Goal: Check status

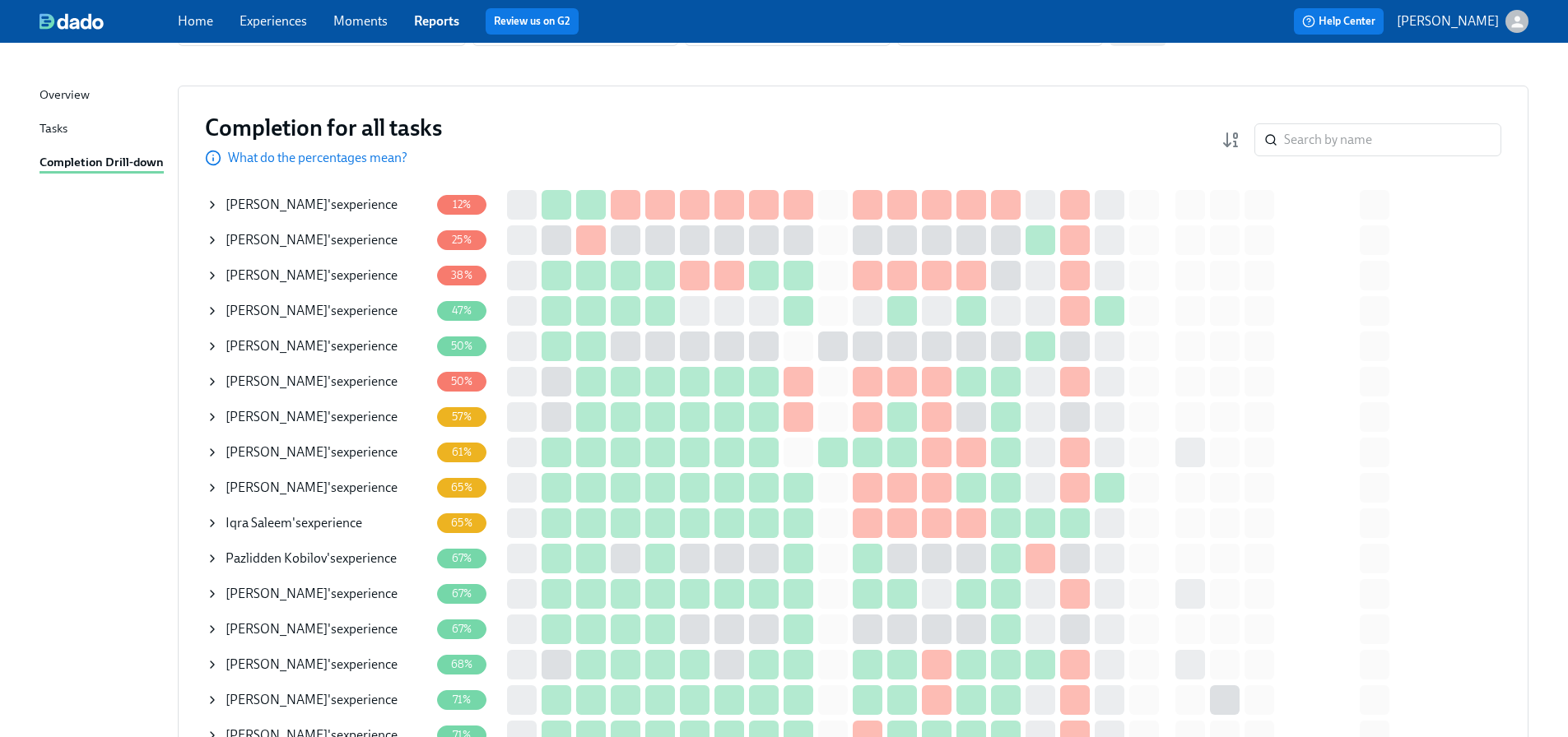
scroll to position [164, 0]
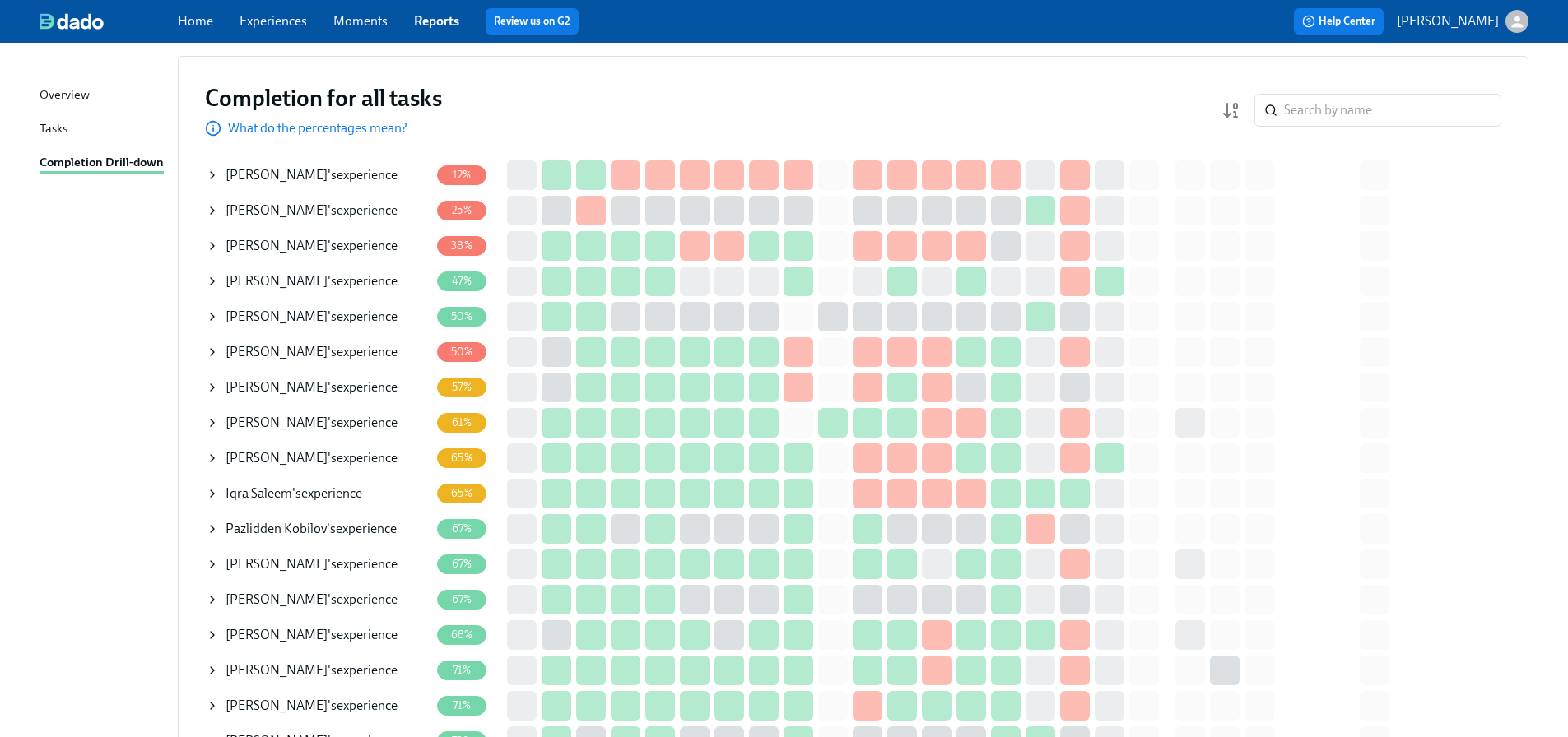
click at [213, 563] on icon at bounding box center [213, 564] width 4 height 7
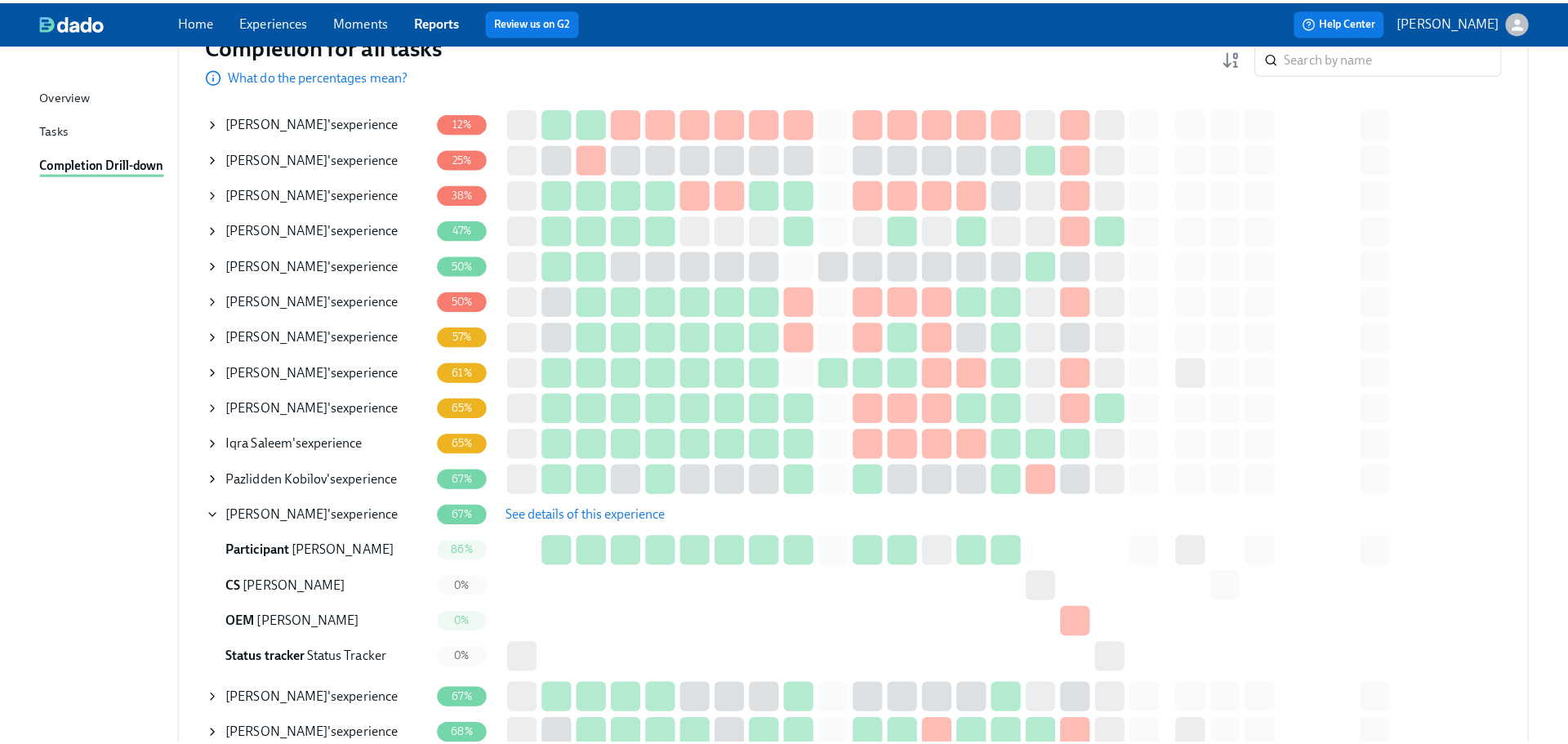
scroll to position [245, 0]
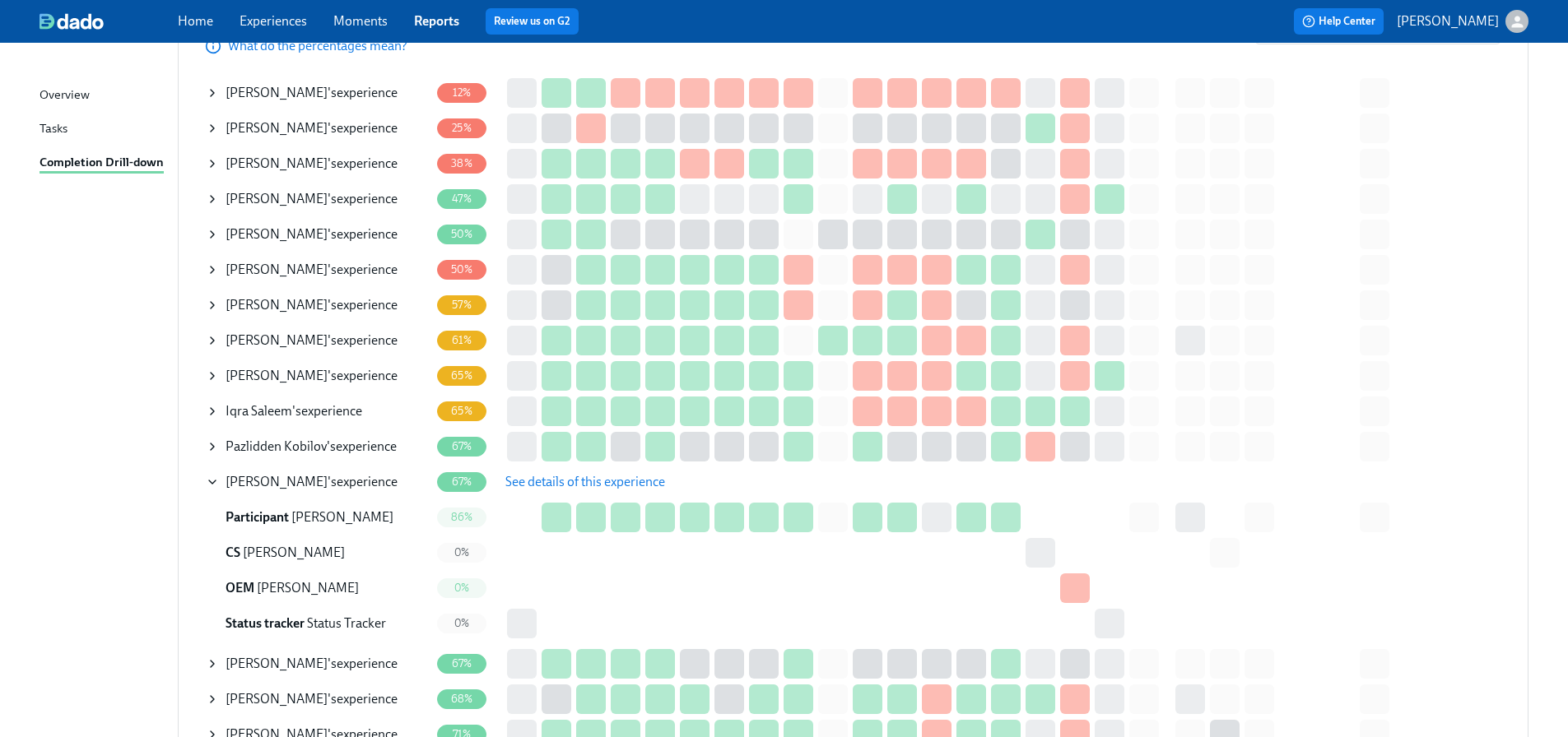
click at [590, 480] on span "See details of this experience" at bounding box center [585, 482] width 160 height 17
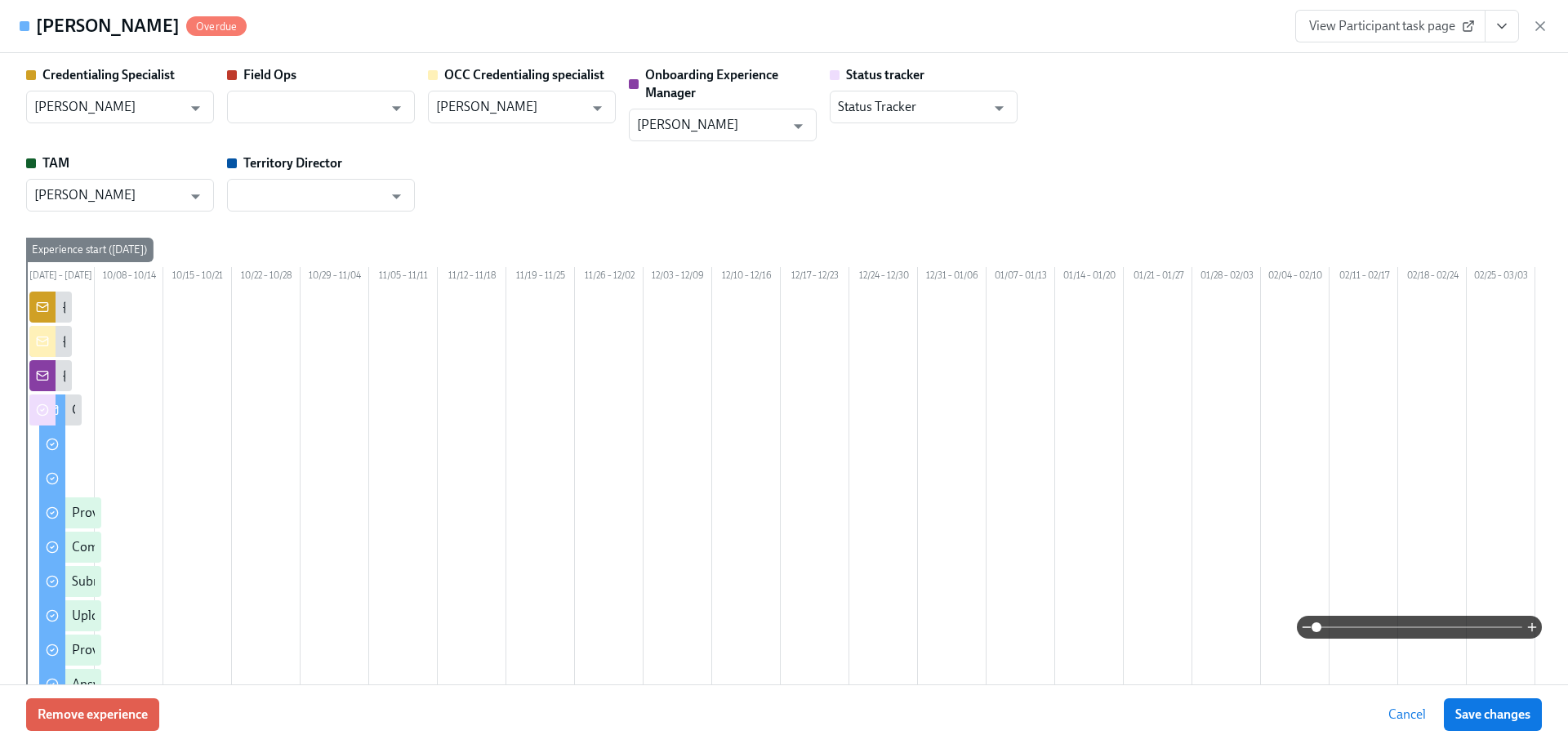
type input "[PERSON_NAME]"
type input "Status Tracker"
type input "[PERSON_NAME]"
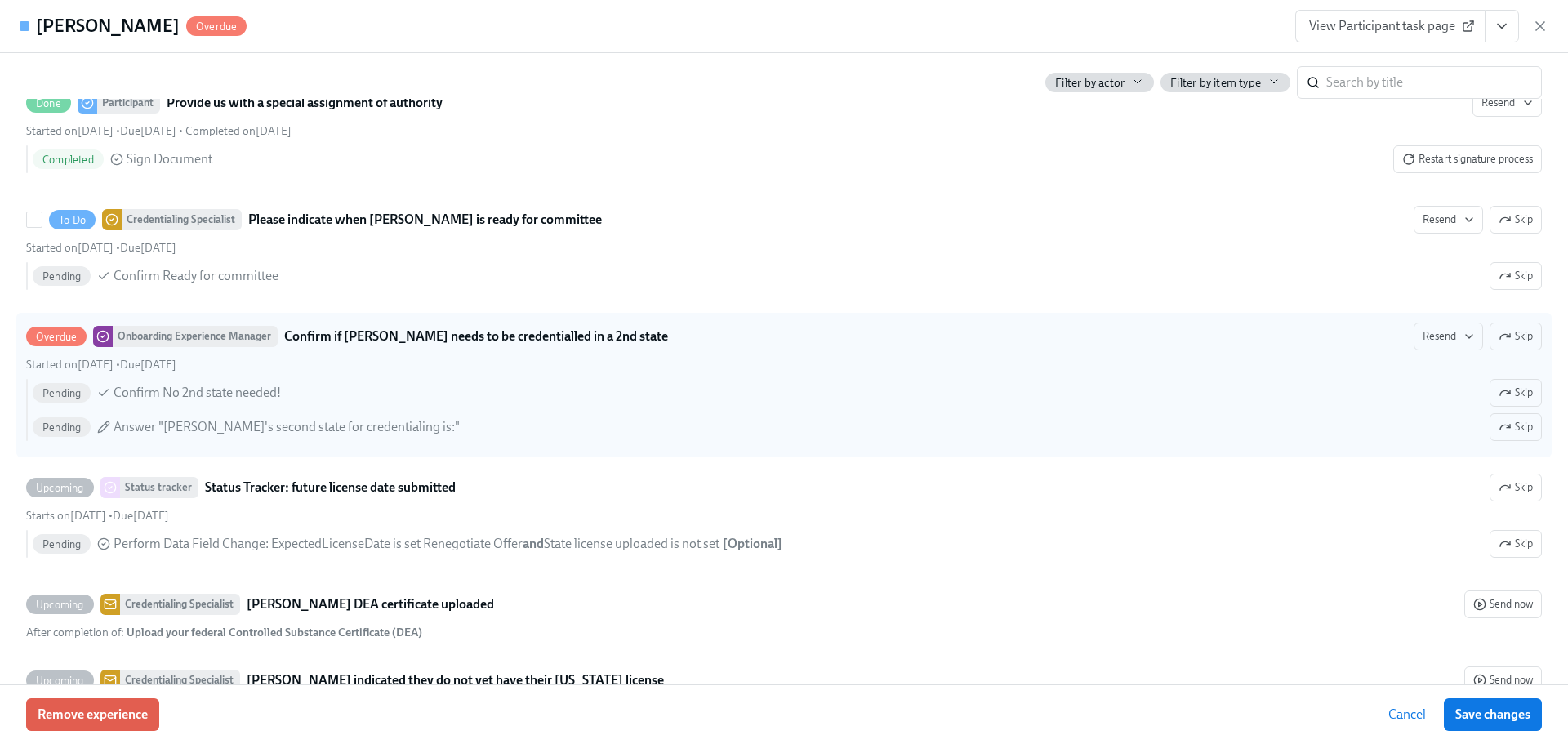
scroll to position [3919, 0]
